Goal: Complete application form: Complete application form

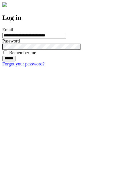
type input "**********"
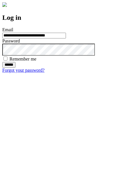
click at [16, 68] on input "******" at bounding box center [8, 65] width 13 height 6
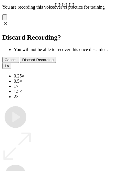
type input "**********"
